Goal: Task Accomplishment & Management: Manage account settings

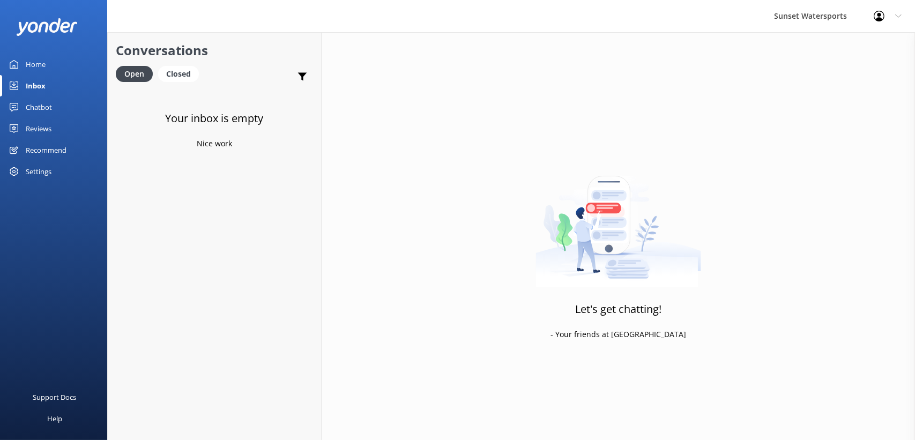
click at [119, 230] on div "Your inbox is empty Nice work" at bounding box center [214, 308] width 213 height 440
